Goal: Check status: Check status

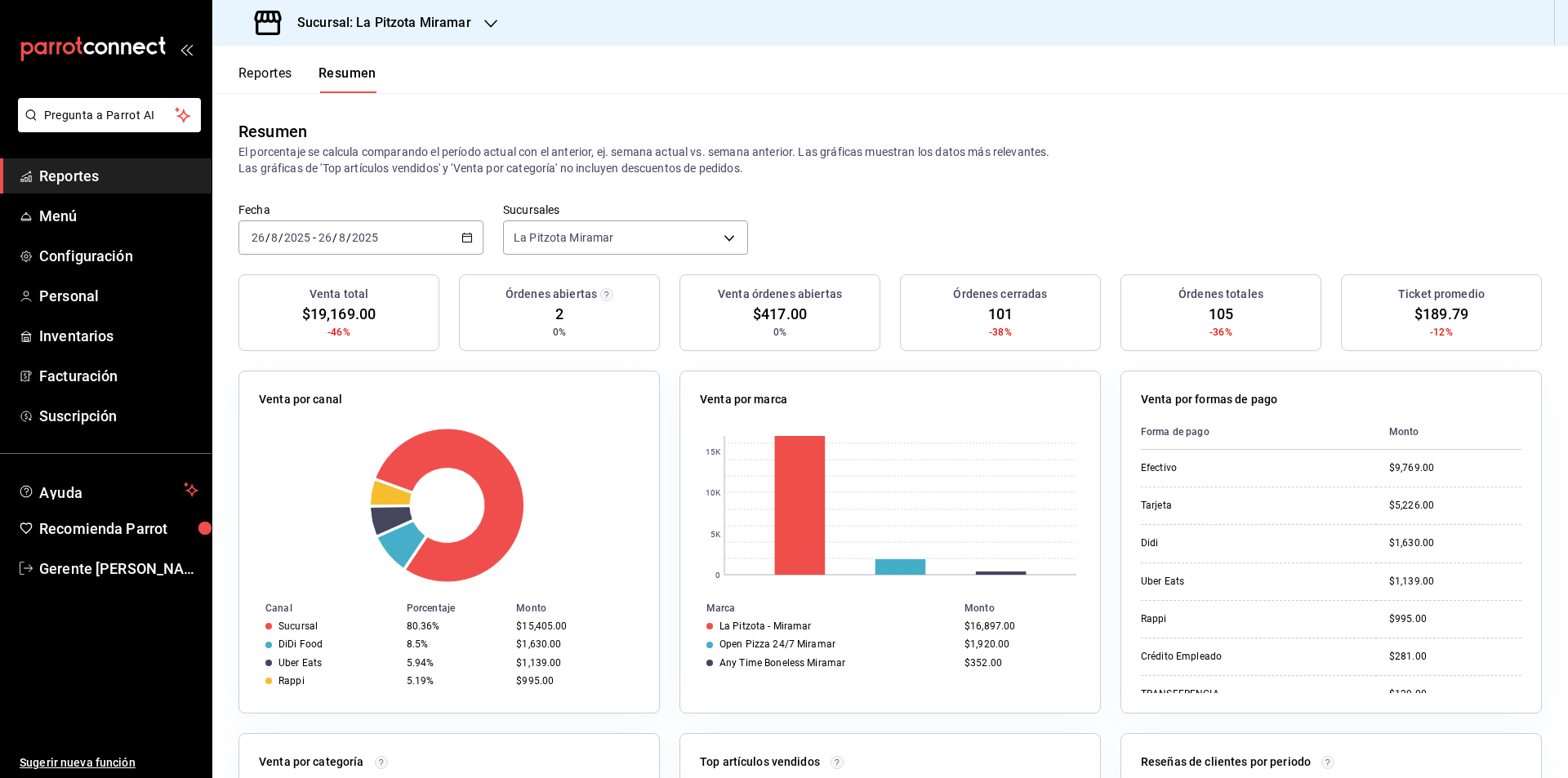
click at [465, 249] on div "[DATE] [DATE] - [DATE] [DATE]" at bounding box center [361, 238] width 245 height 34
click at [370, 462] on span "Rango de fechas" at bounding box center [316, 470] width 127 height 17
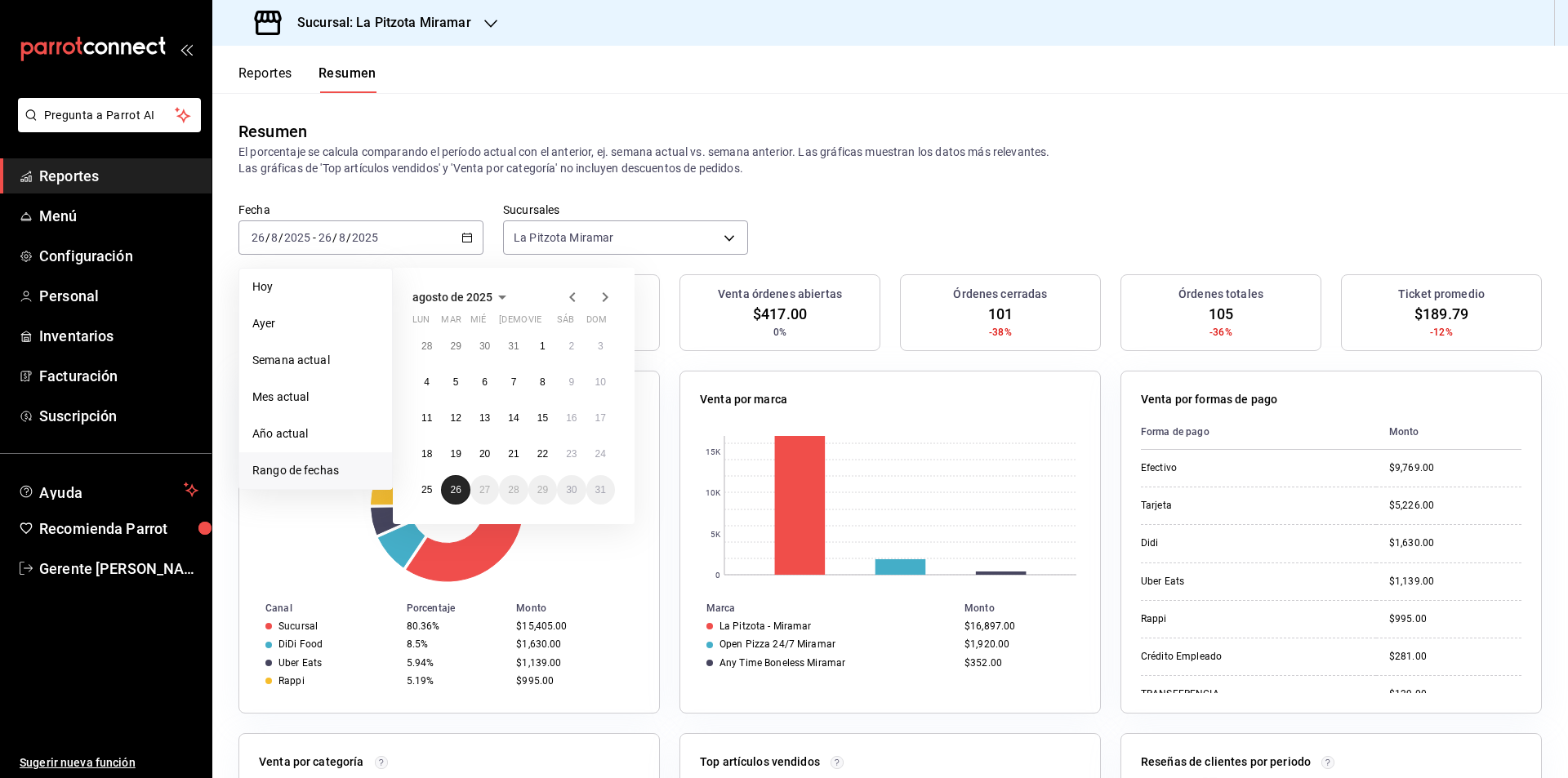
click at [451, 501] on button "26" at bounding box center [455, 489] width 29 height 29
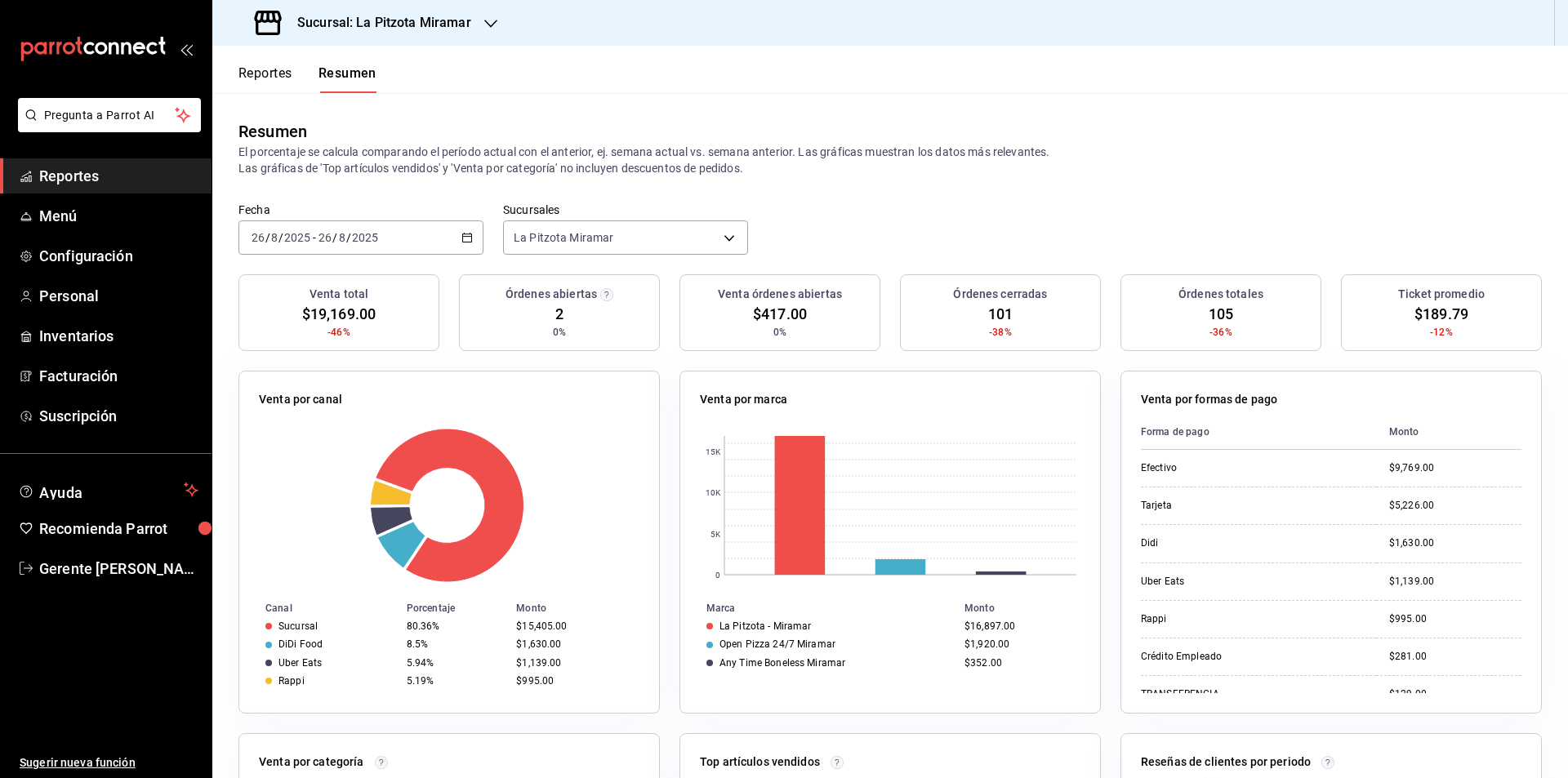
click at [474, 227] on div "[DATE] [DATE] - [DATE] [DATE]" at bounding box center [361, 238] width 245 height 34
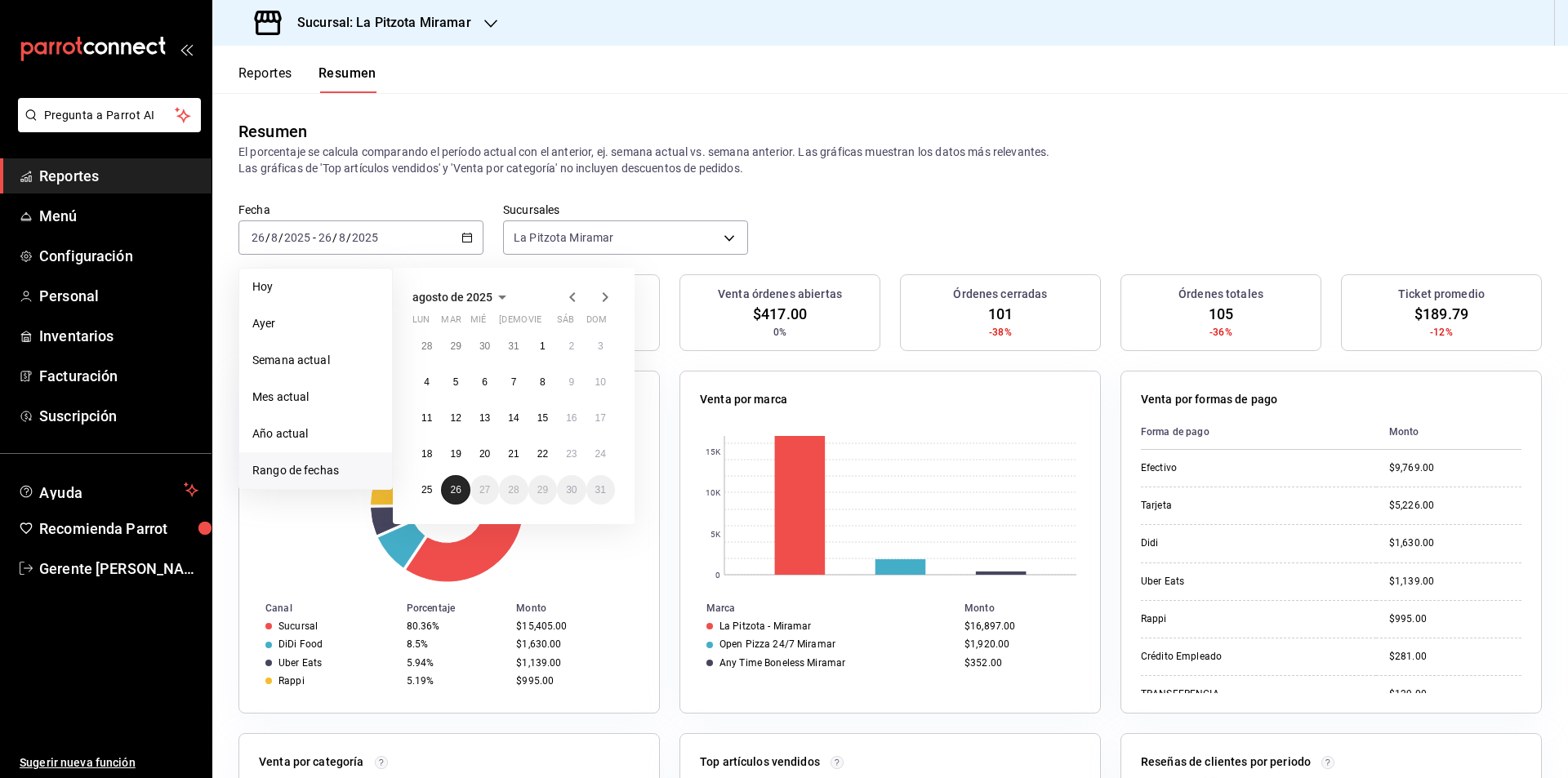
click at [464, 489] on button "26" at bounding box center [455, 489] width 29 height 29
click at [465, 489] on button "26" at bounding box center [455, 489] width 29 height 29
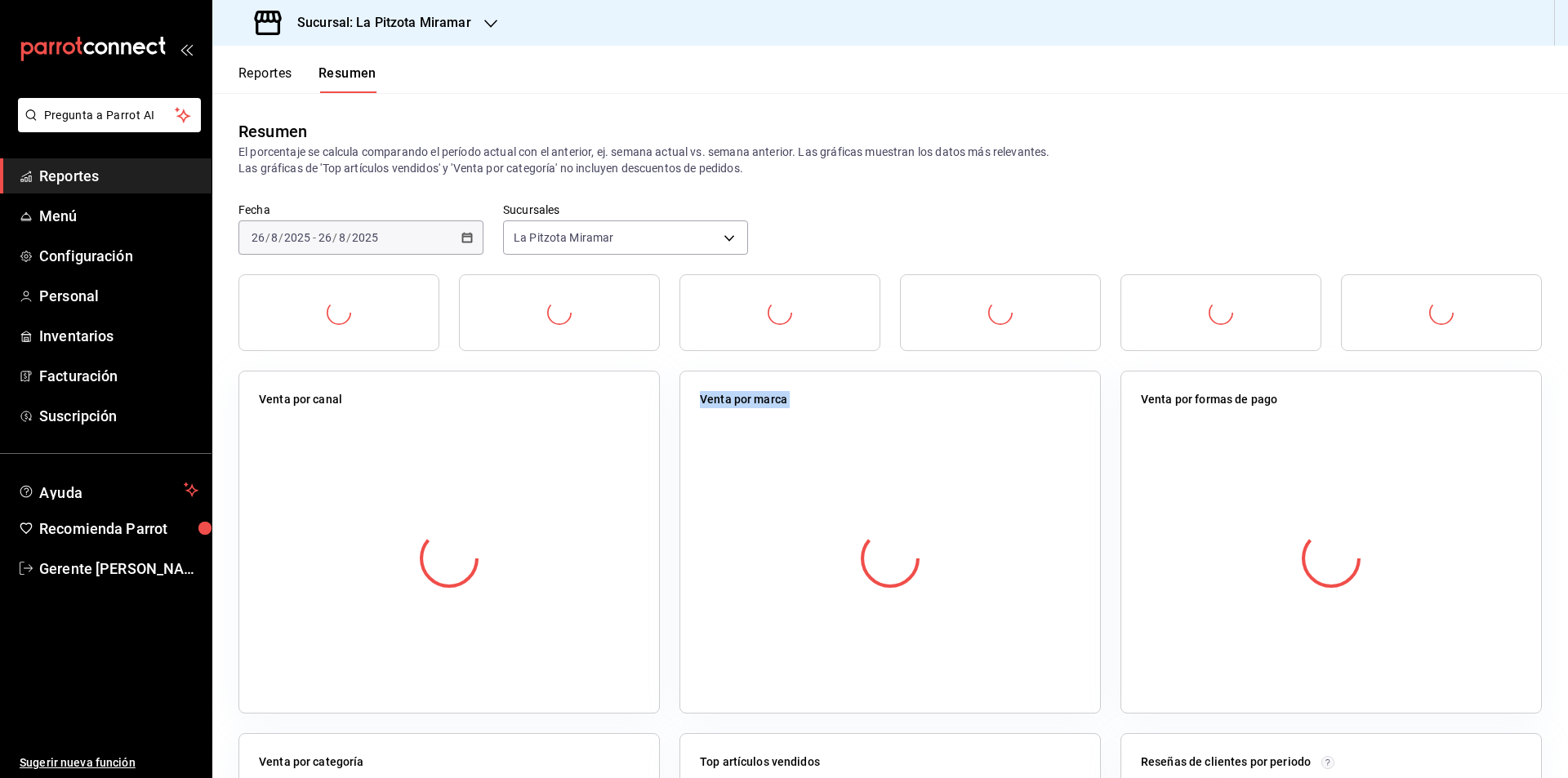
click at [465, 489] on div at bounding box center [449, 559] width 381 height 288
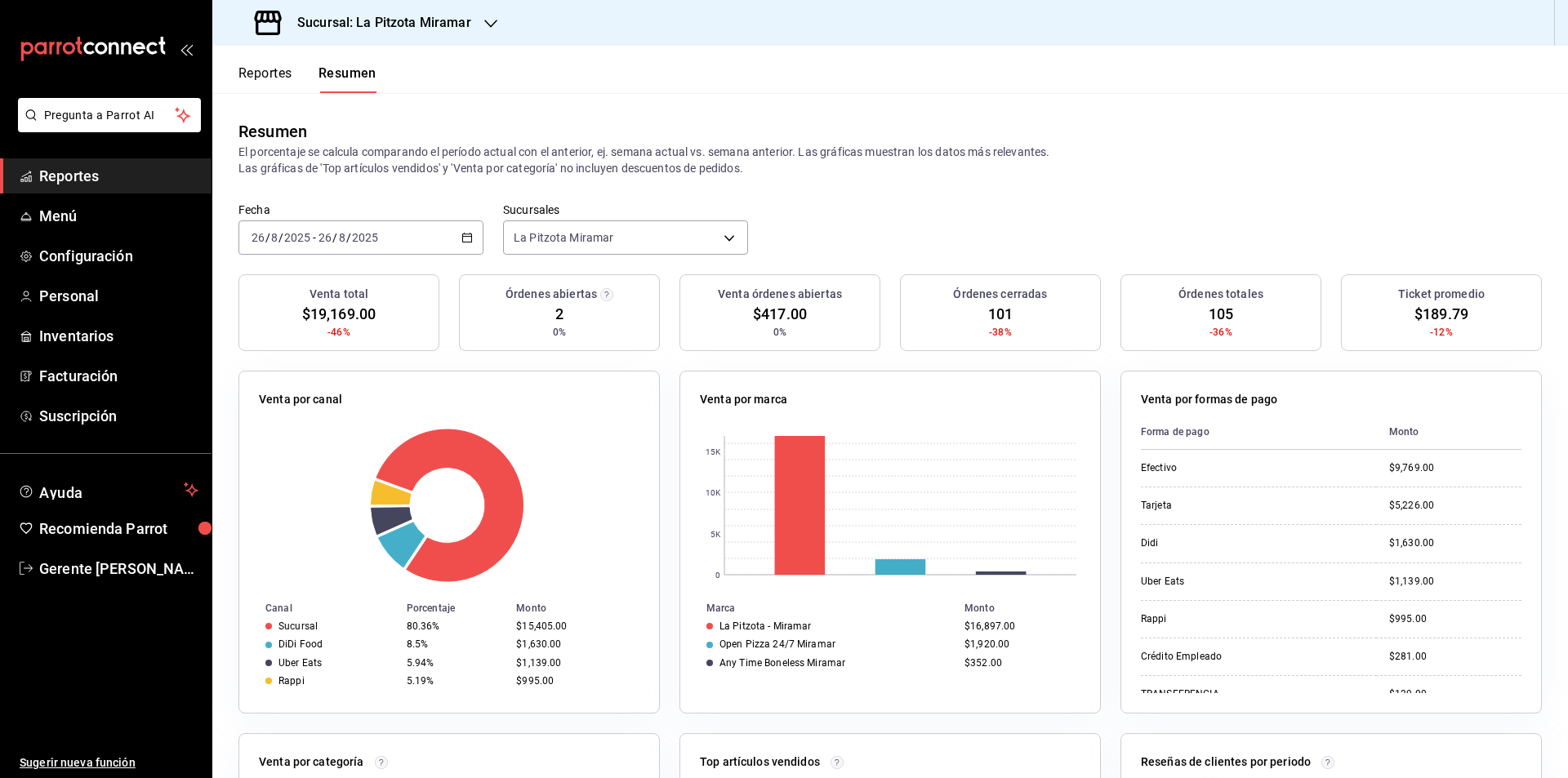
click at [466, 229] on div "[DATE] [DATE] - [DATE] [DATE]" at bounding box center [361, 238] width 245 height 34
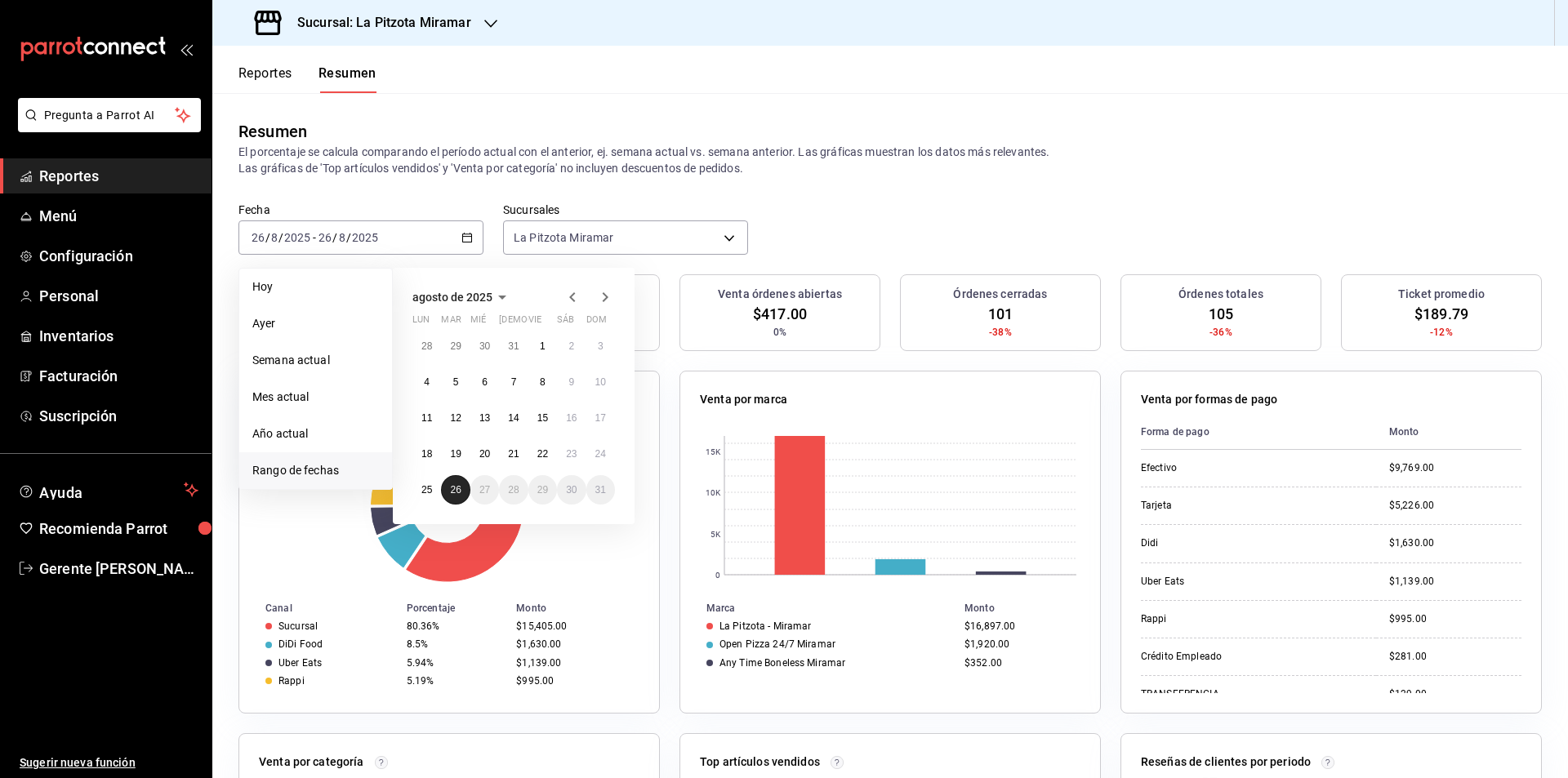
click at [461, 493] on button "26" at bounding box center [455, 489] width 29 height 29
click at [463, 494] on button "26" at bounding box center [455, 489] width 29 height 29
